Goal: Find specific page/section: Find specific page/section

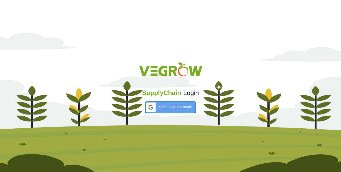
click at [177, 106] on span "Sign in with Google" at bounding box center [175, 107] width 33 height 6
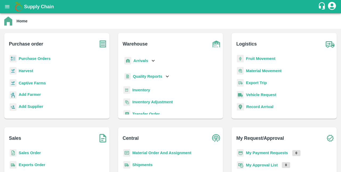
click at [39, 84] on b "Captive Farms" at bounding box center [32, 83] width 27 height 4
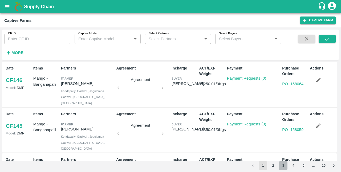
click at [281, 165] on button "3" at bounding box center [283, 165] width 9 height 9
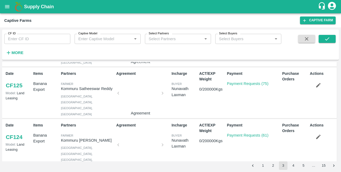
scroll to position [47, 0]
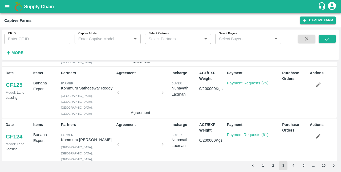
click at [248, 84] on link "Payment Requests (75)" at bounding box center [248, 83] width 42 height 4
